Goal: Use online tool/utility: Use online tool/utility

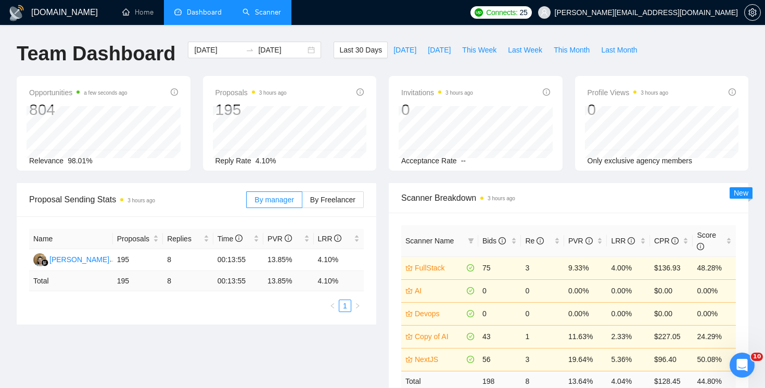
click at [261, 16] on link "Scanner" at bounding box center [261, 12] width 39 height 9
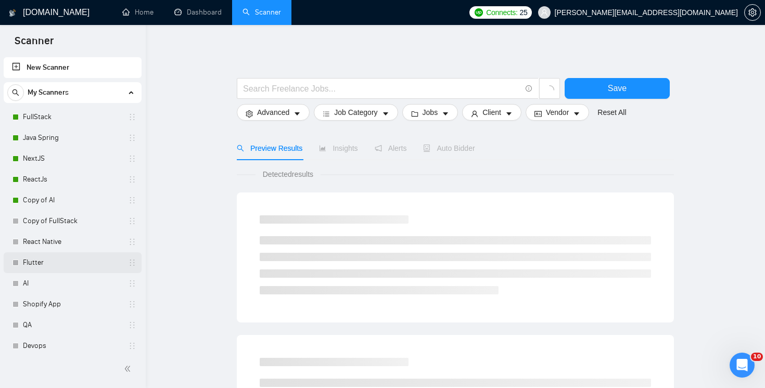
click at [87, 266] on link "Flutter" at bounding box center [72, 262] width 99 height 21
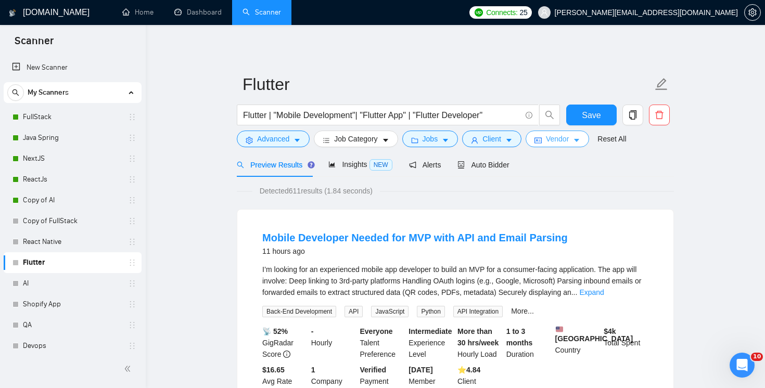
click at [566, 143] on span "Vendor" at bounding box center [557, 138] width 23 height 11
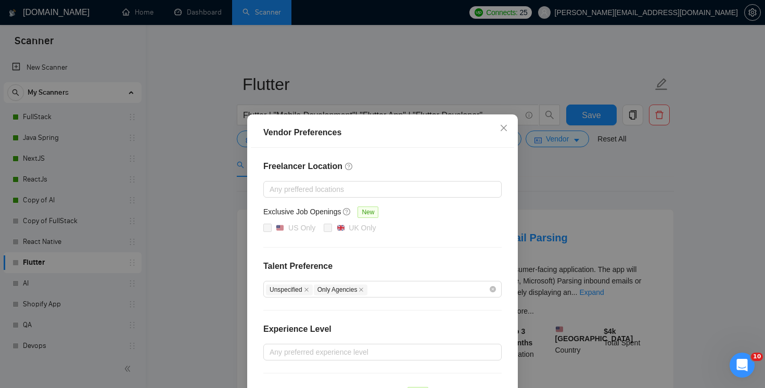
click at [562, 182] on div "Vendor Preferences Freelancer Location Any preffered locations Exclusive Job Op…" at bounding box center [382, 194] width 765 height 388
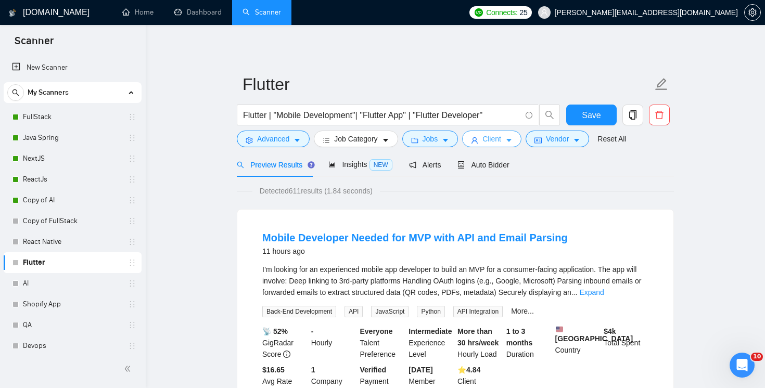
click at [520, 138] on button "Client" at bounding box center [491, 139] width 59 height 17
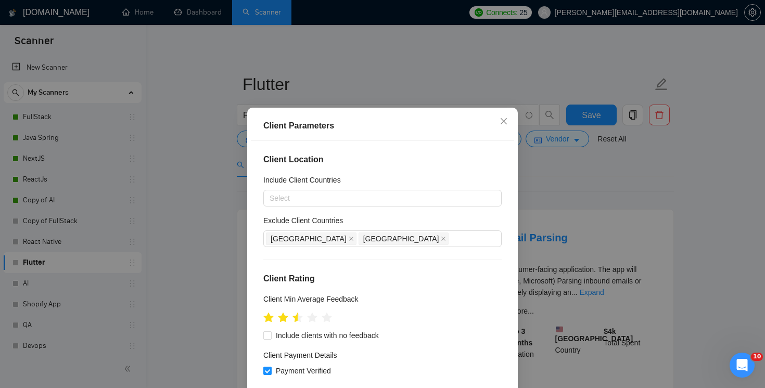
click at [580, 176] on div "Client Parameters Client Location Include Client Countries Select Exclude Clien…" at bounding box center [382, 194] width 765 height 388
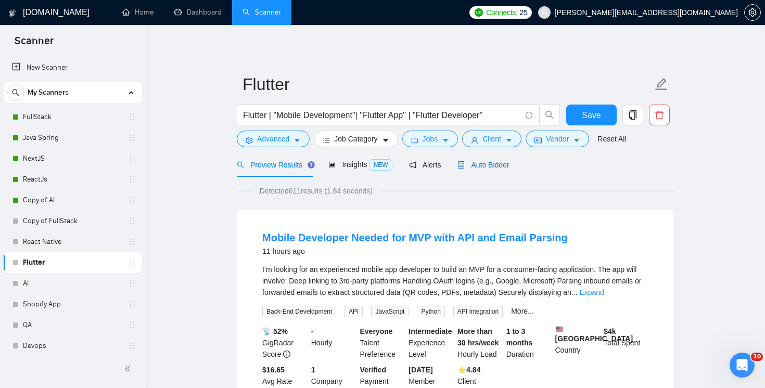
click at [502, 167] on span "Auto Bidder" at bounding box center [483, 165] width 52 height 8
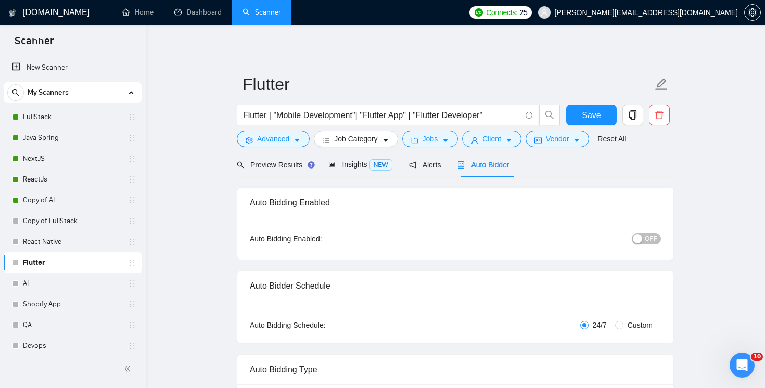
radio input "false"
radio input "true"
checkbox input "true"
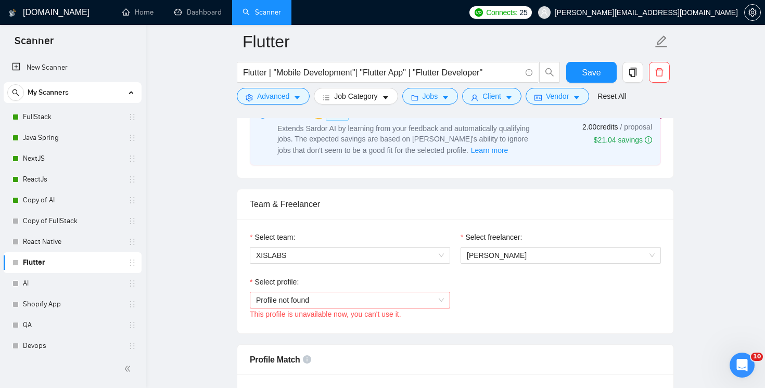
scroll to position [616, 0]
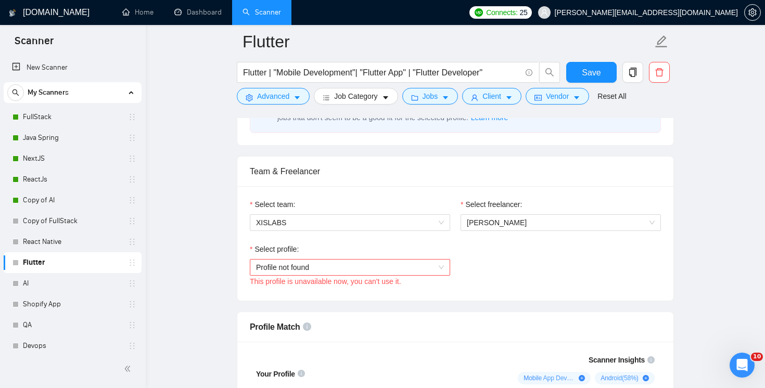
click at [416, 267] on span "Profile not found" at bounding box center [350, 268] width 188 height 16
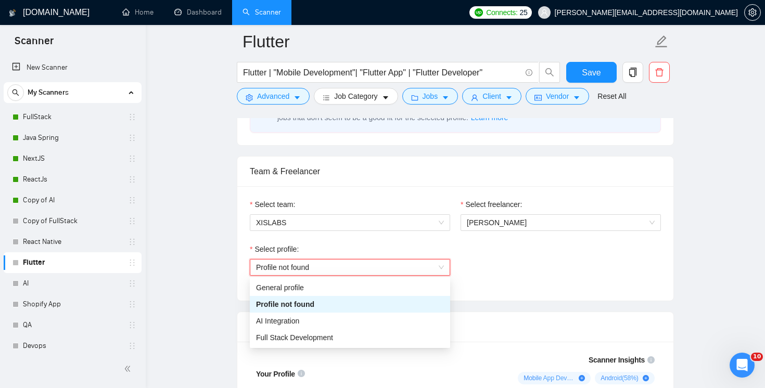
click at [416, 267] on span "Profile not found" at bounding box center [350, 268] width 188 height 16
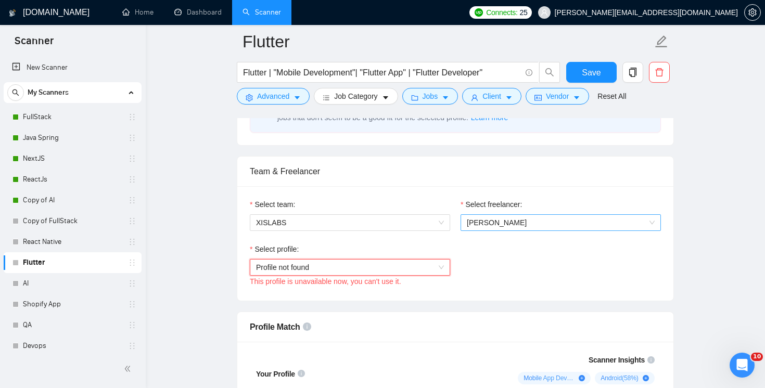
click at [509, 220] on span "[PERSON_NAME]" at bounding box center [561, 223] width 188 height 16
